Goal: Browse casually

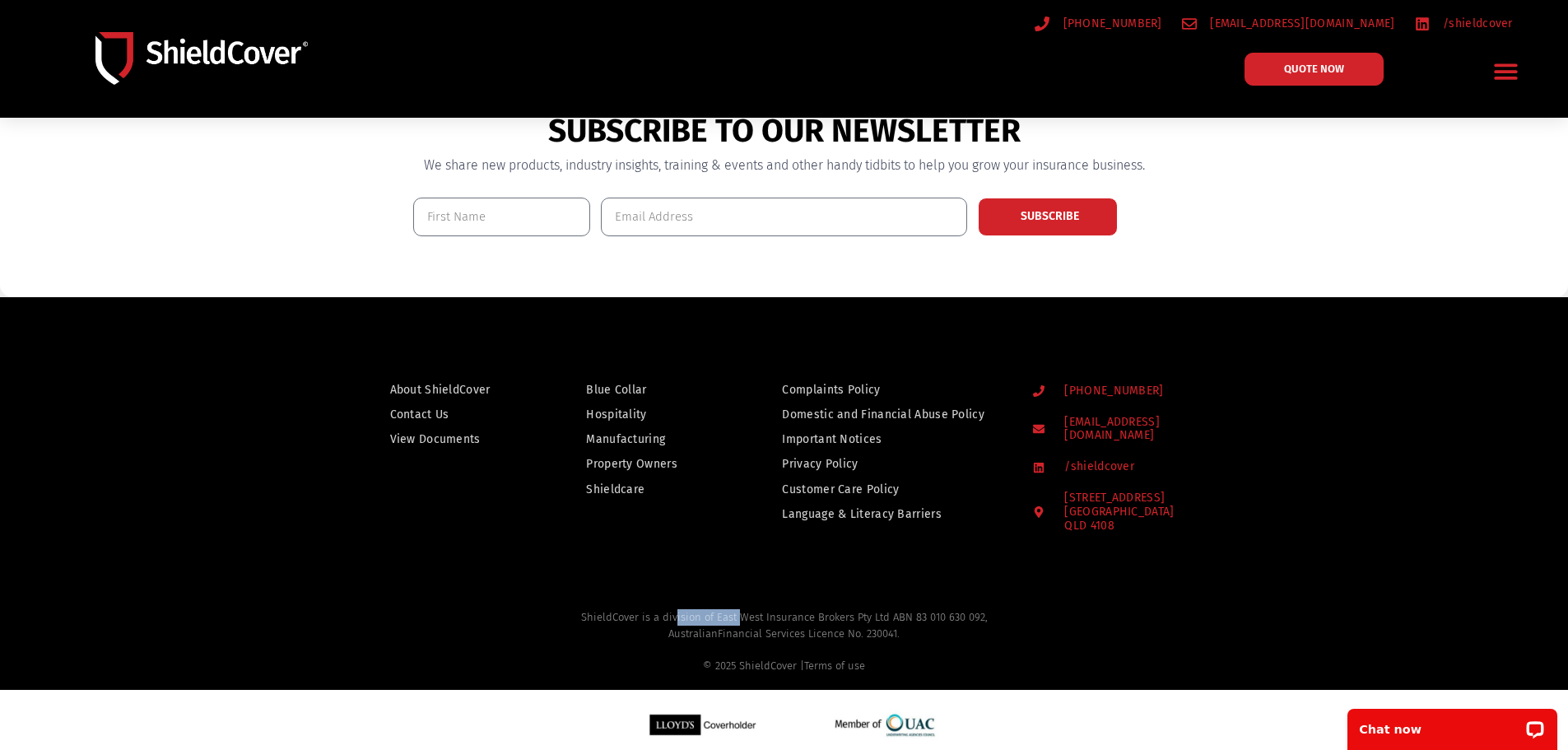
drag, startPoint x: 677, startPoint y: 609, endPoint x: 737, endPoint y: 610, distance: 60.0
click at [737, 610] on h2 "ShieldCover is a division of East West Insurance Brokers Pty Ltd ABN 83 010 630…" at bounding box center [784, 642] width 1510 height 64
drag, startPoint x: 792, startPoint y: 611, endPoint x: 893, endPoint y: 611, distance: 101.0
click at [893, 611] on h2 "ShieldCover is a division of East West Insurance Brokers Pty Ltd ABN 83 010 630…" at bounding box center [784, 642] width 1510 height 64
click at [792, 609] on h2 "ShieldCover is a division of East West Insurance Brokers Pty Ltd ABN 83 010 630…" at bounding box center [784, 642] width 1510 height 64
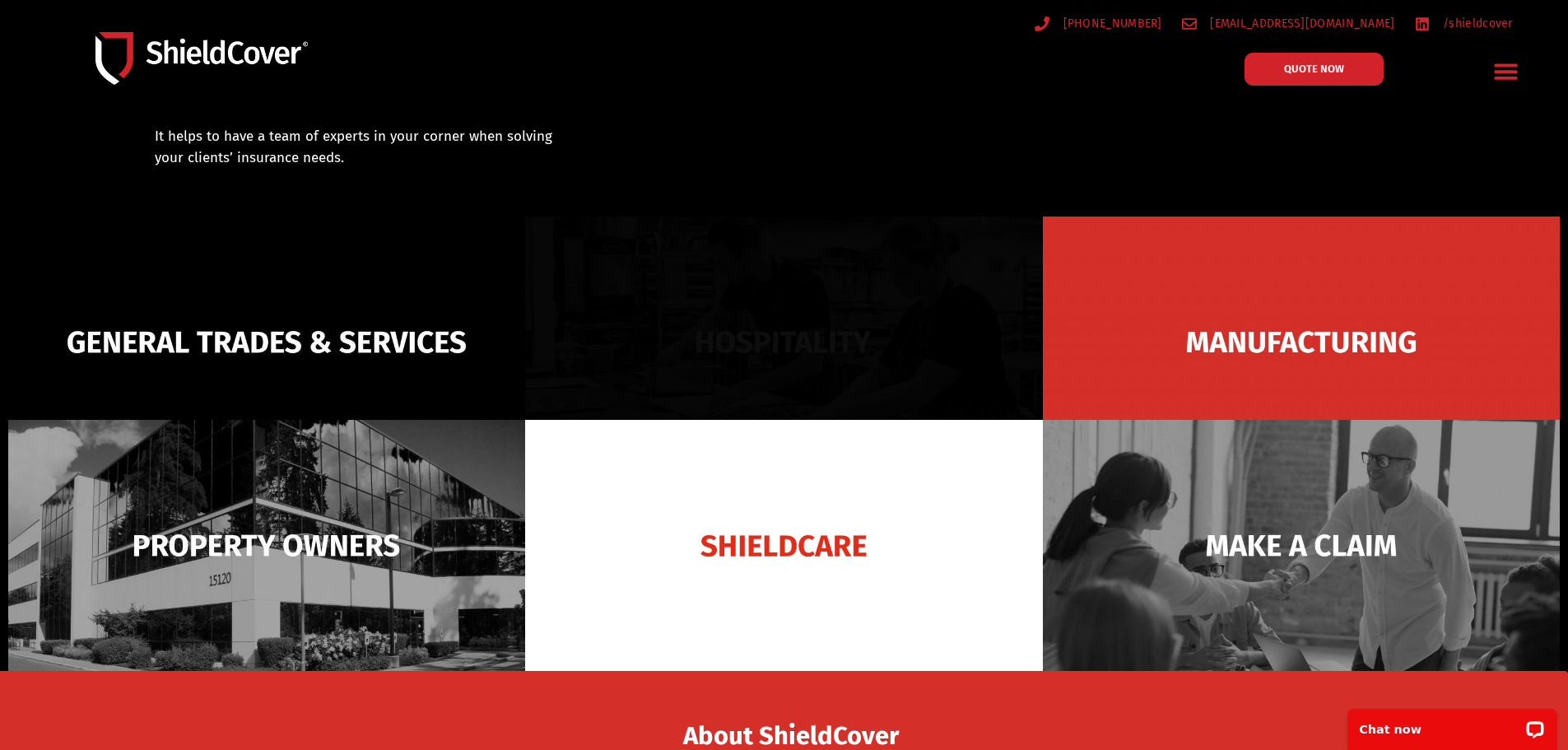
scroll to position [13, 0]
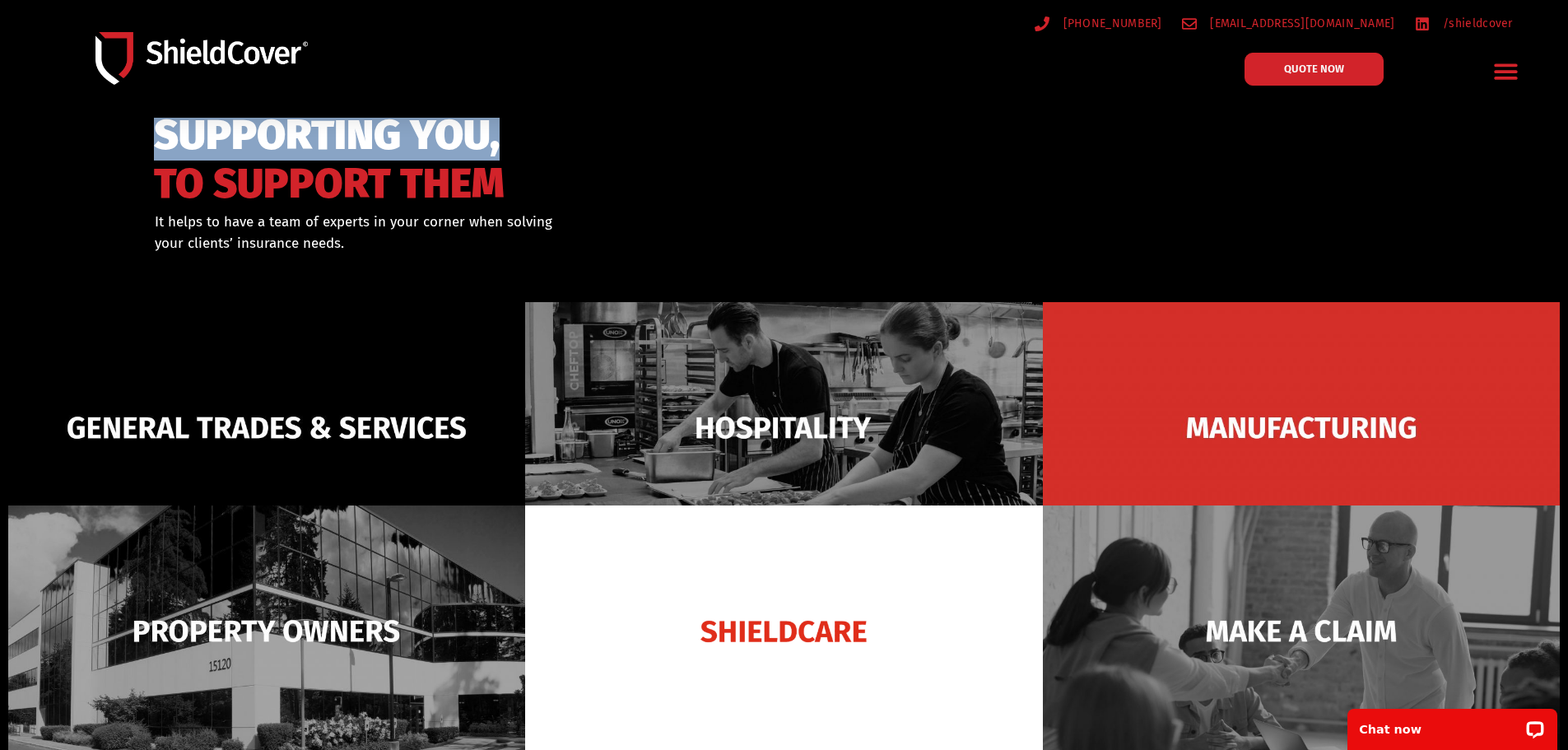
drag, startPoint x: 159, startPoint y: 132, endPoint x: 498, endPoint y: 126, distance: 339.1
click at [498, 126] on span "SUPPORTING YOU," at bounding box center [329, 136] width 351 height 34
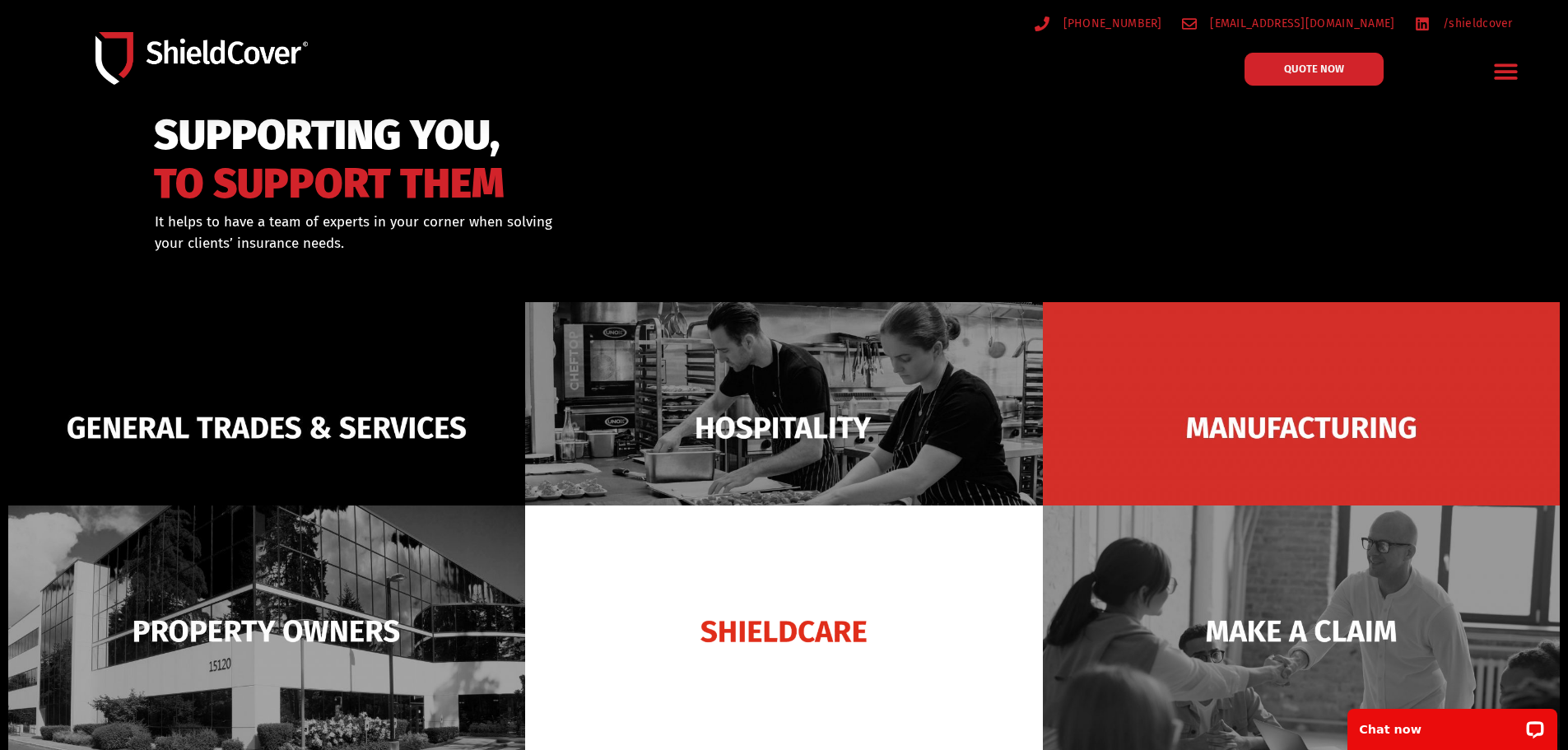
click at [515, 130] on div "SUPPORTING YOU, TO SUPPORT THEM" at bounding box center [510, 158] width 714 height 92
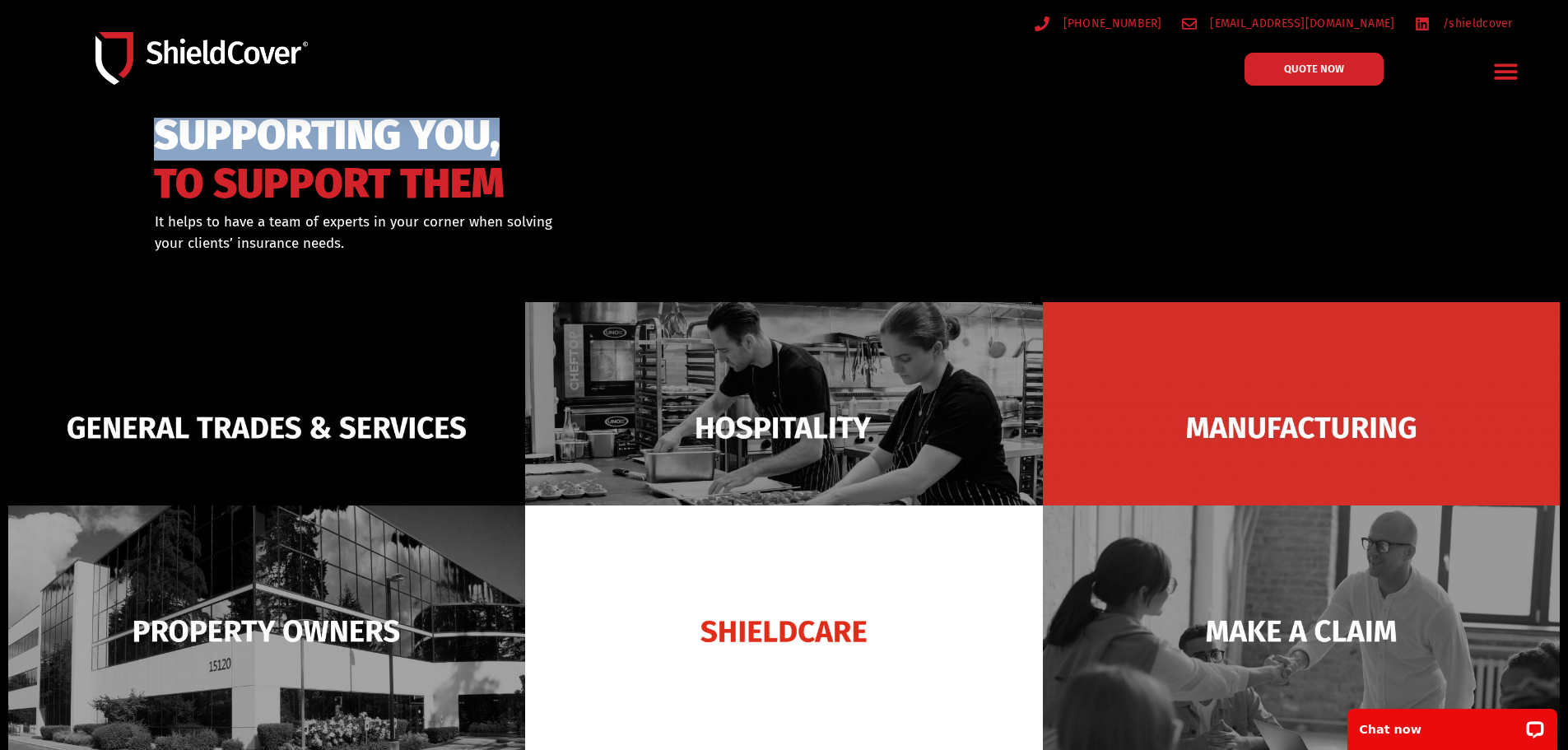
drag, startPoint x: 495, startPoint y: 129, endPoint x: 146, endPoint y: 139, distance: 349.1
click at [146, 139] on div "SUPPORTING YOU, TO SUPPORT THEM It helps to have a team of experts in your corn…" at bounding box center [511, 205] width 730 height 197
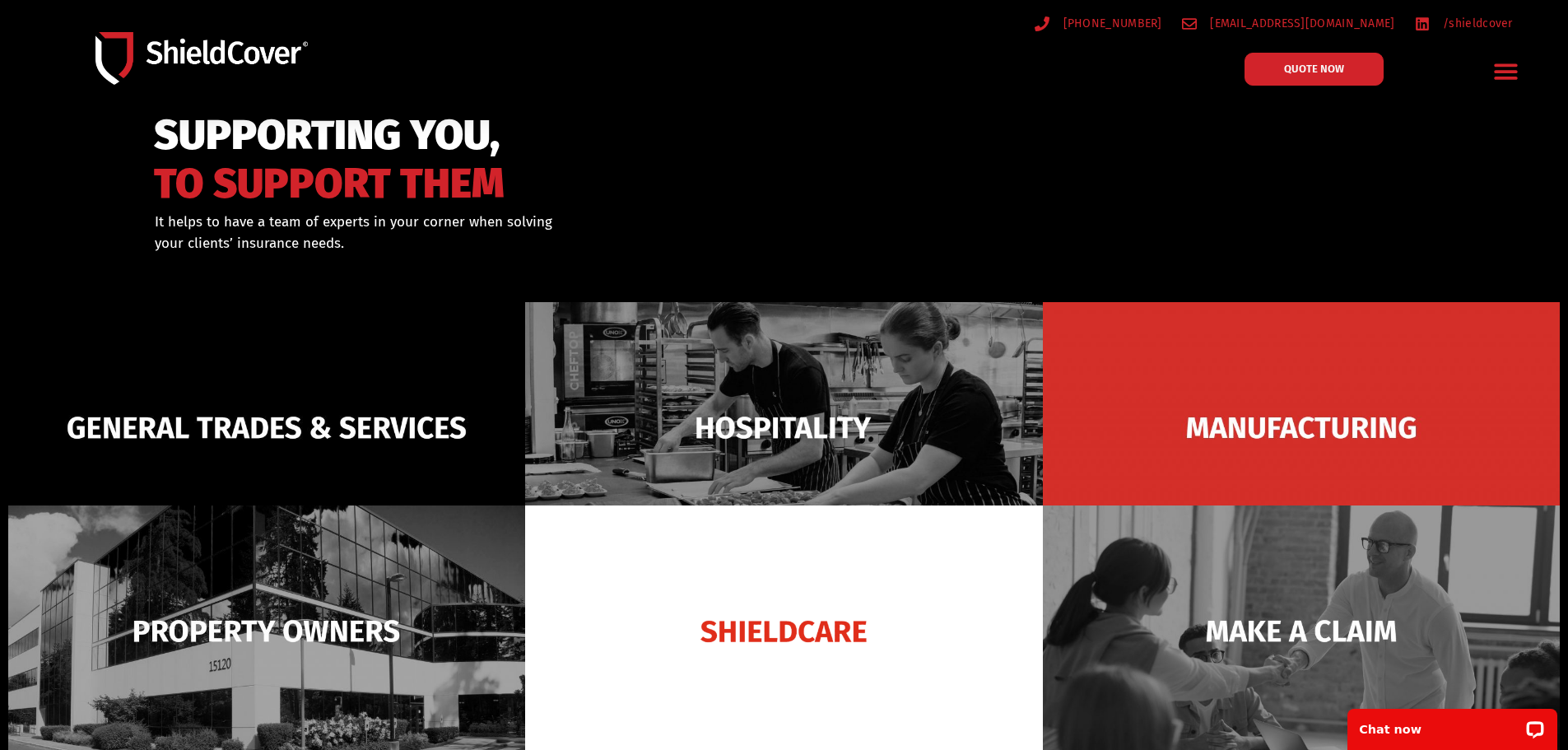
click at [566, 135] on div "SUPPORTING YOU, TO SUPPORT THEM" at bounding box center [510, 158] width 714 height 92
